Goal: Information Seeking & Learning: Learn about a topic

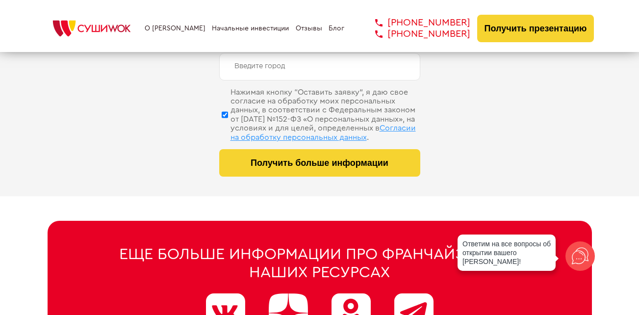
scroll to position [4953, 0]
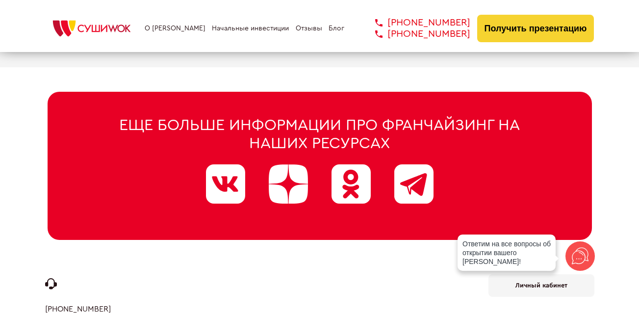
click at [187, 31] on link "О [PERSON_NAME]" at bounding box center [175, 29] width 61 height 8
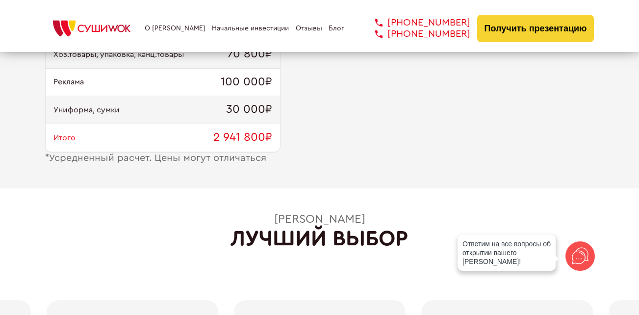
scroll to position [1380, 0]
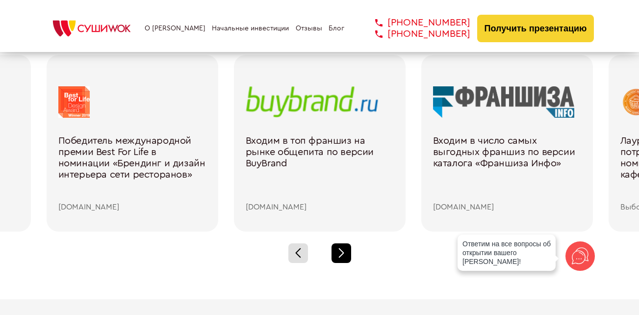
click at [340, 252] on div at bounding box center [342, 253] width 20 height 20
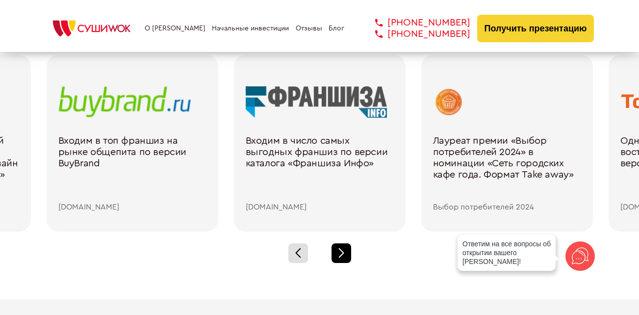
click at [340, 252] on div at bounding box center [342, 253] width 20 height 20
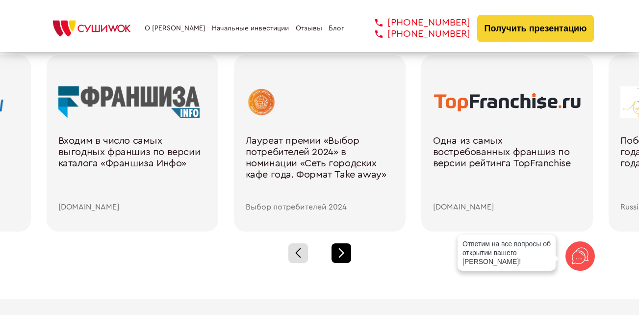
click at [340, 252] on div at bounding box center [342, 253] width 20 height 20
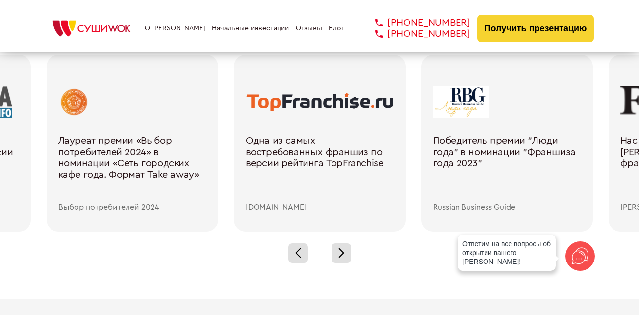
click at [459, 151] on div "Победитель премии "Люди года" в номинации "Франшиза года 2023"" at bounding box center [507, 169] width 148 height 68
click at [462, 107] on div at bounding box center [507, 101] width 148 height 31
click at [451, 213] on div "Победитель премии "Люди года" в номинации "Франшиза года 2023" Russian Business…" at bounding box center [507, 143] width 172 height 177
click at [113, 32] on img at bounding box center [91, 29] width 93 height 22
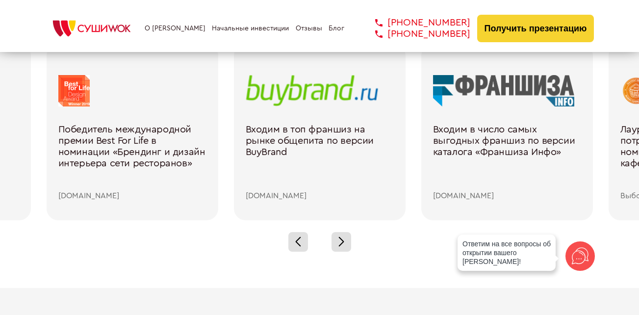
scroll to position [1422, 0]
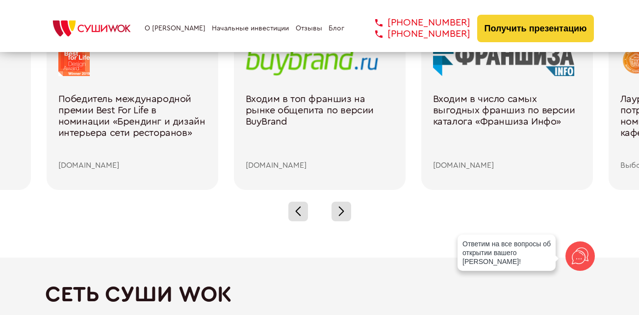
click at [279, 111] on div "Входим в топ франшиз на рынке общепита по версии BuyBrand" at bounding box center [320, 128] width 148 height 68
click at [331, 26] on link "Блог" at bounding box center [337, 29] width 16 height 8
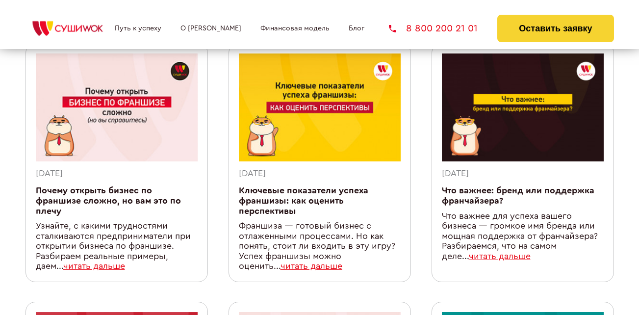
scroll to position [98, 0]
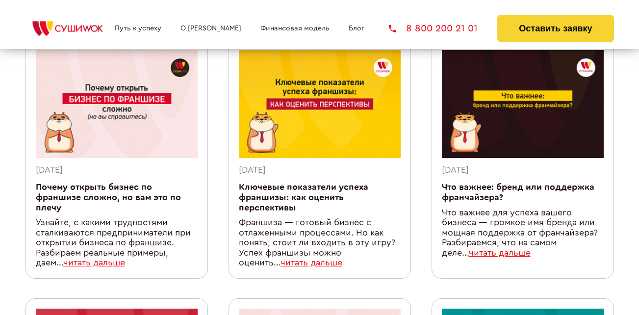
click at [513, 253] on link "читать дальше" at bounding box center [500, 253] width 62 height 8
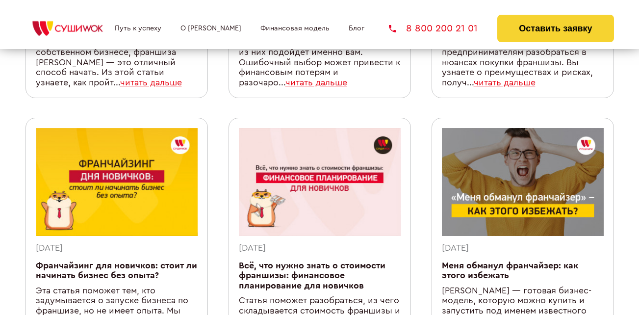
scroll to position [834, 0]
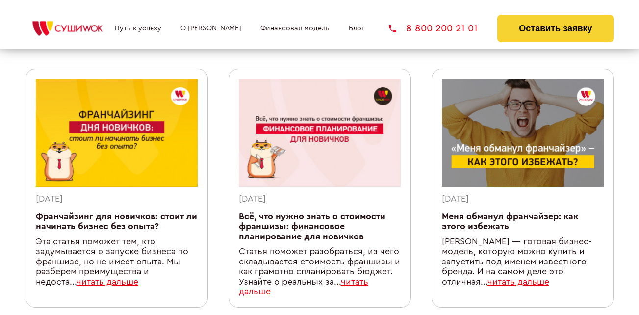
click at [143, 29] on link "Путь к успеху" at bounding box center [138, 29] width 47 height 8
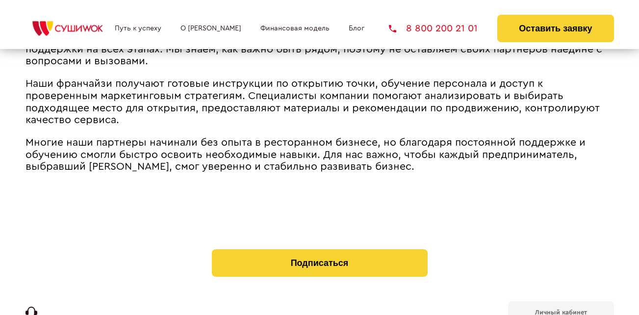
scroll to position [1391, 0]
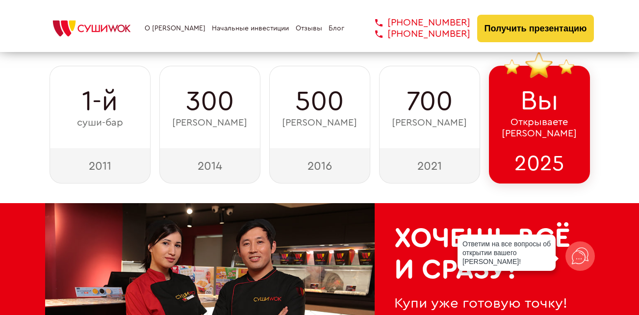
scroll to position [49, 0]
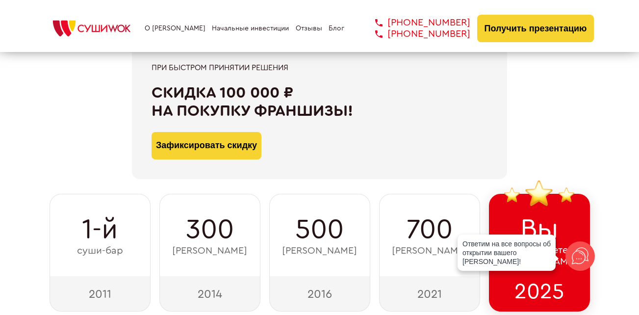
click at [338, 29] on link "Блог" at bounding box center [337, 29] width 16 height 8
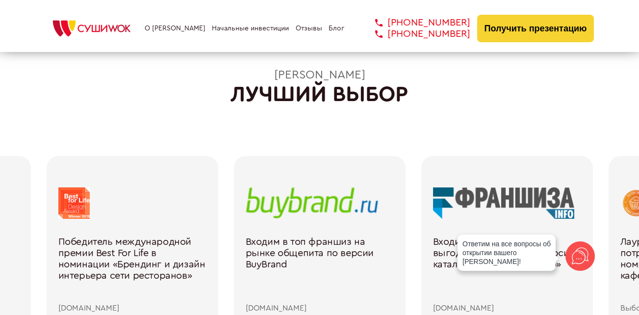
scroll to position [1373, 0]
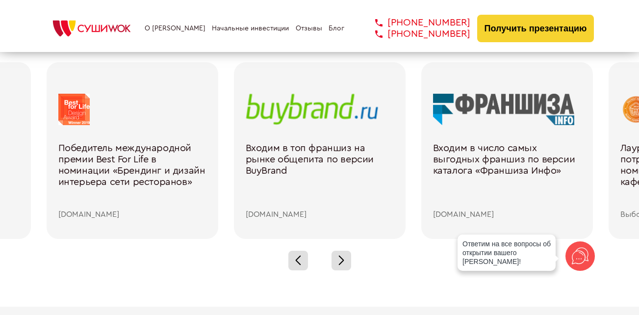
click at [263, 163] on div "Входим в топ франшиз на рынке общепита по версии BuyBrand" at bounding box center [320, 177] width 148 height 68
click at [342, 259] on span at bounding box center [340, 257] width 5 height 5
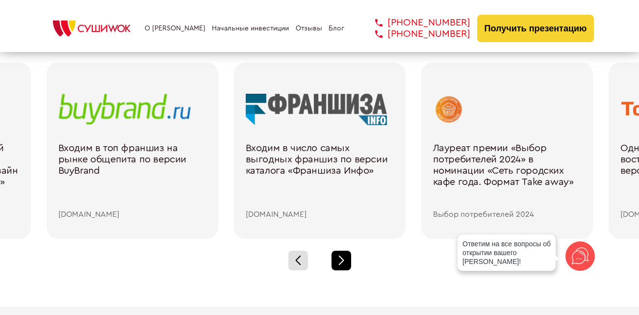
click at [342, 259] on span at bounding box center [340, 257] width 5 height 5
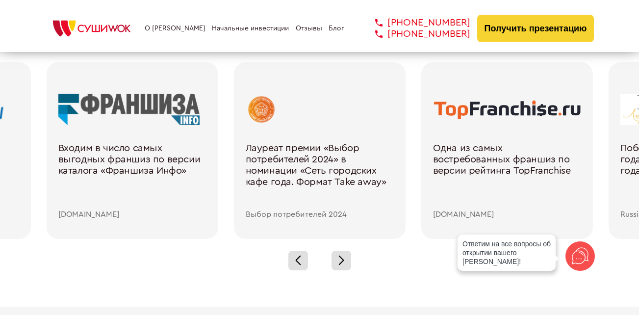
click at [461, 155] on div "Одна из самых востребованных франшиз по версии рейтинга TopFranchise" at bounding box center [507, 177] width 148 height 68
click at [479, 104] on div at bounding box center [507, 109] width 148 height 31
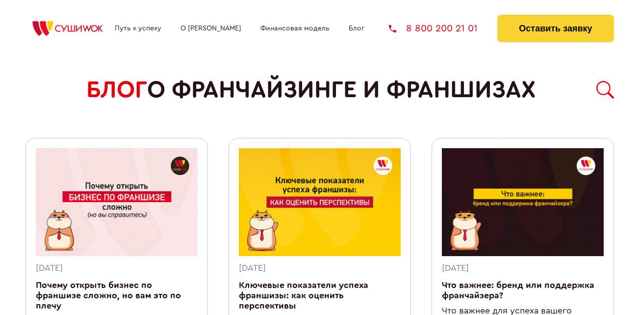
click at [194, 27] on link "О [PERSON_NAME]" at bounding box center [210, 29] width 61 height 8
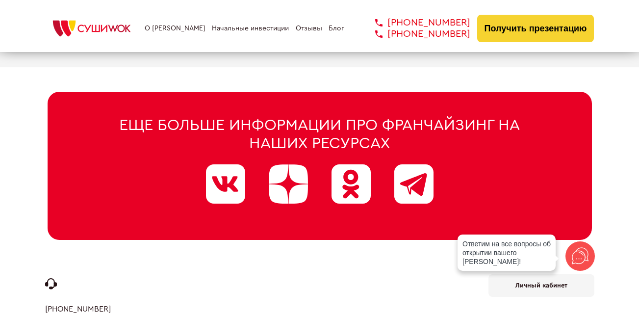
scroll to position [5008, 0]
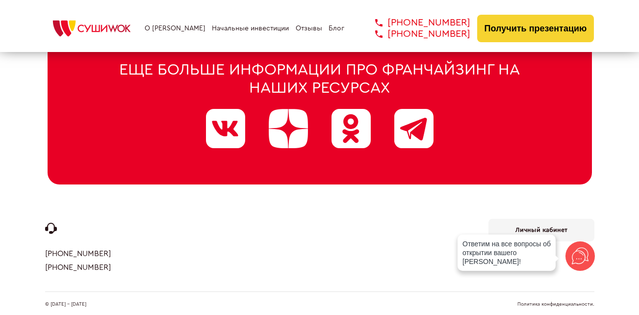
click at [247, 27] on link "Начальные инвестиции" at bounding box center [250, 29] width 77 height 8
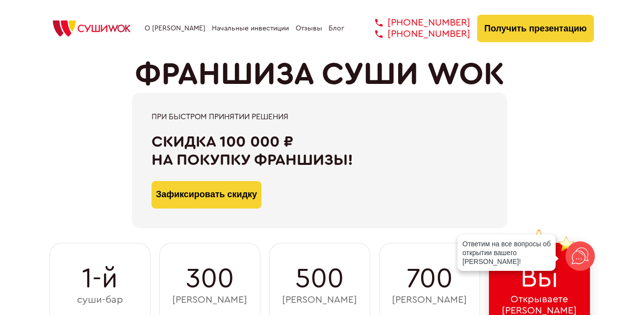
click at [82, 22] on img at bounding box center [91, 29] width 93 height 22
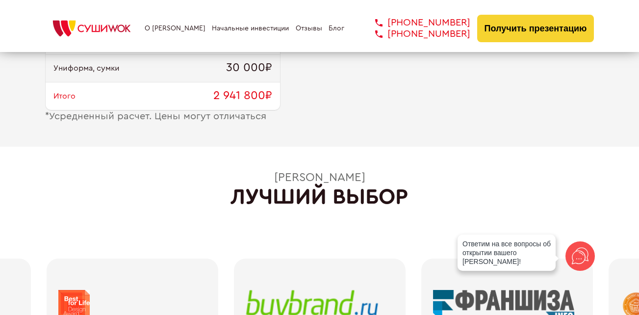
scroll to position [1422, 0]
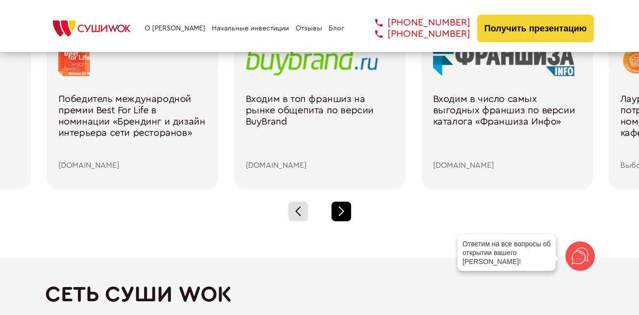
click at [338, 207] on div at bounding box center [342, 212] width 20 height 20
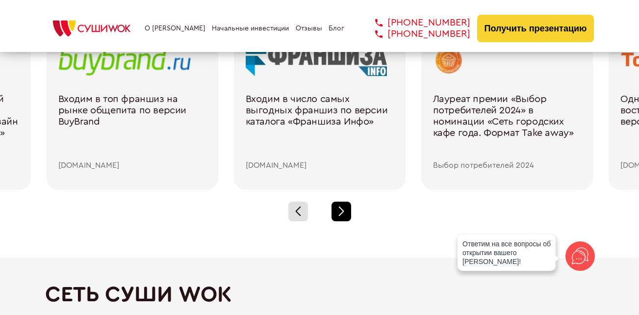
click at [338, 207] on div at bounding box center [342, 212] width 20 height 20
